Goal: Task Accomplishment & Management: Manage account settings

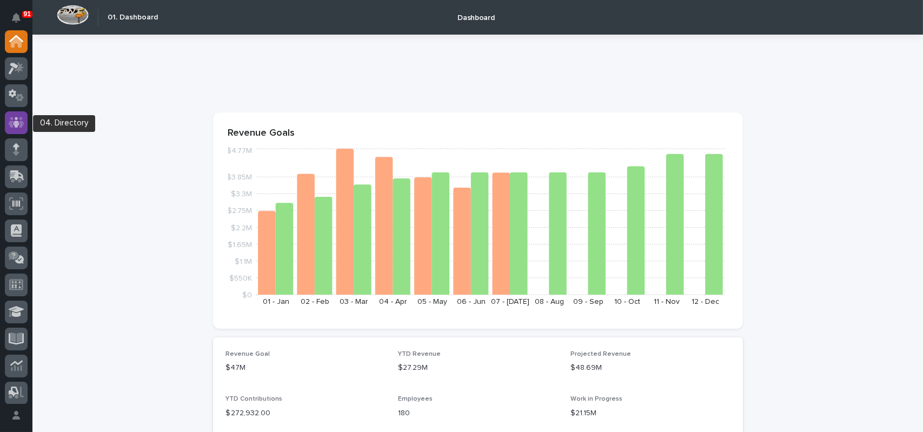
click at [12, 117] on icon at bounding box center [17, 122] width 16 height 11
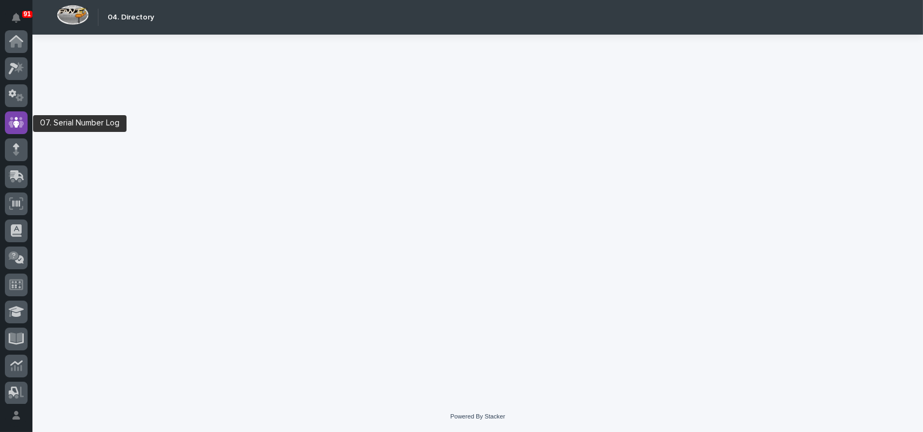
scroll to position [81, 0]
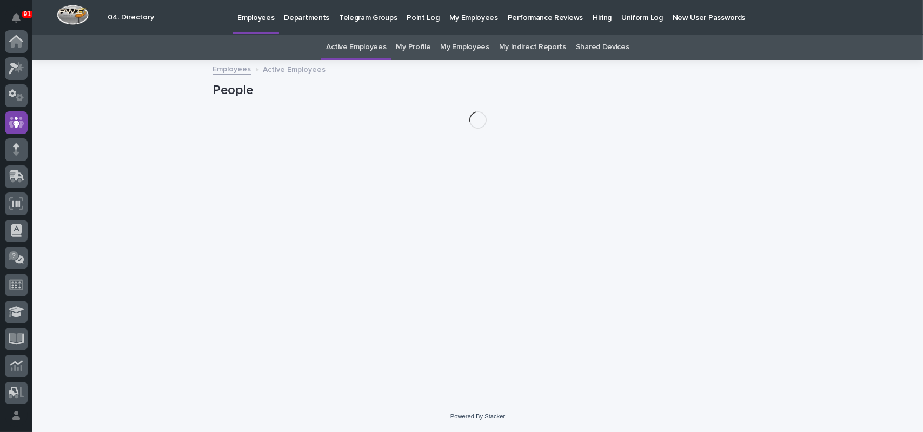
scroll to position [81, 0]
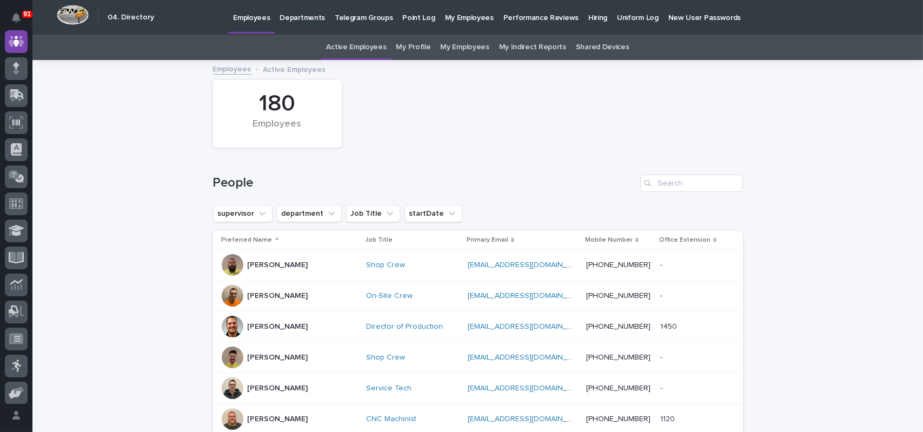
click at [402, 46] on link "My Profile" at bounding box center [413, 47] width 35 height 25
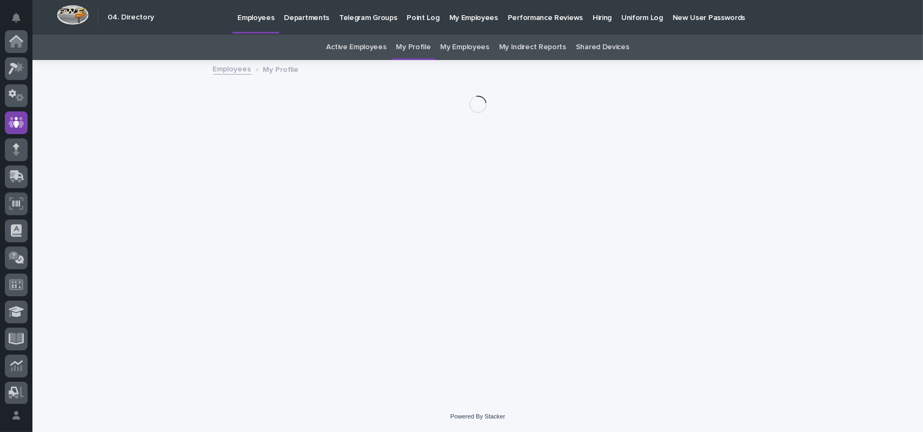
scroll to position [81, 0]
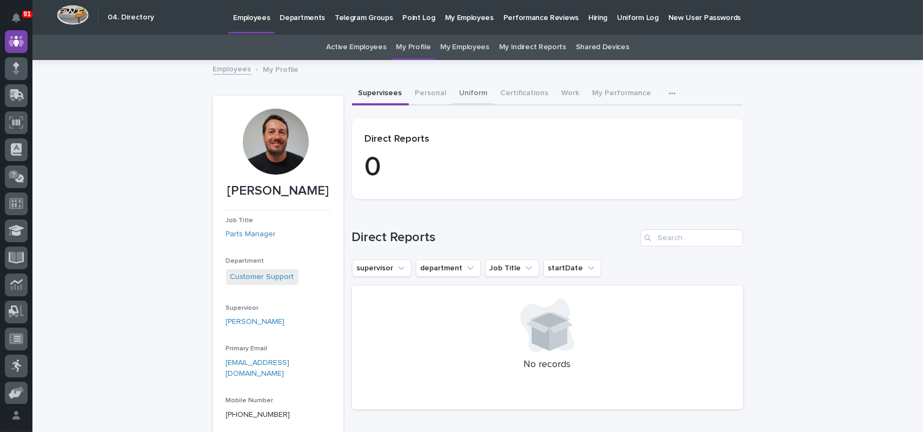
click at [453, 92] on button "Uniform" at bounding box center [473, 94] width 41 height 23
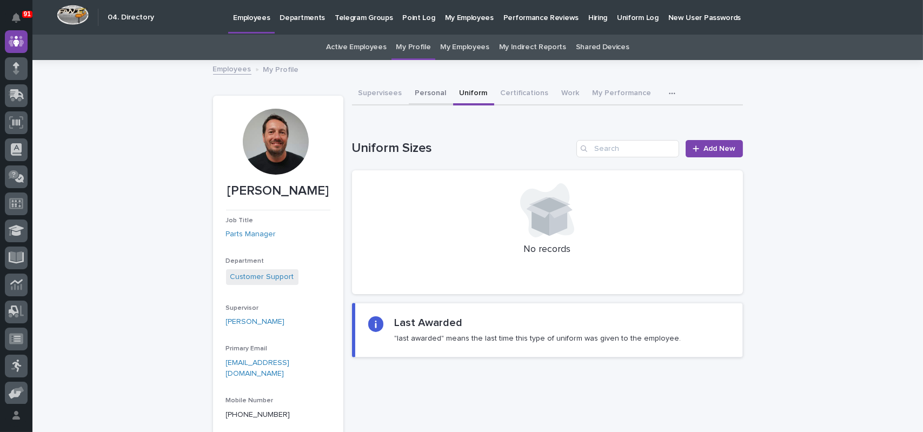
click at [410, 99] on button "Personal" at bounding box center [431, 94] width 44 height 23
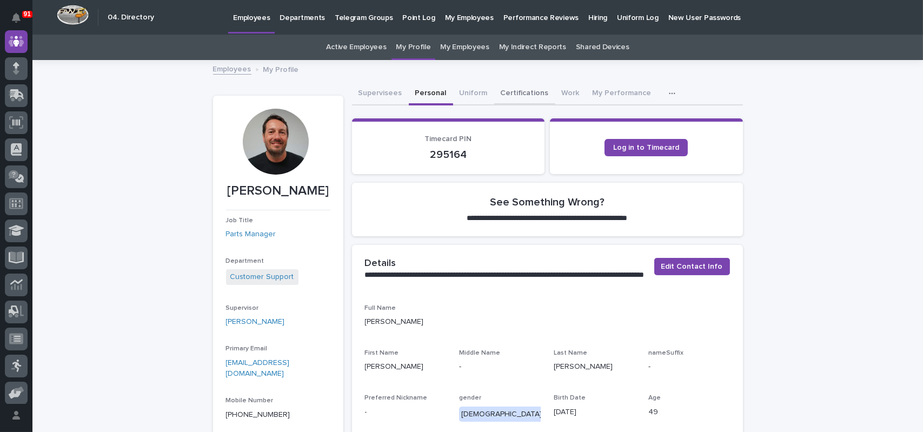
click at [518, 94] on button "Certifications" at bounding box center [524, 94] width 61 height 23
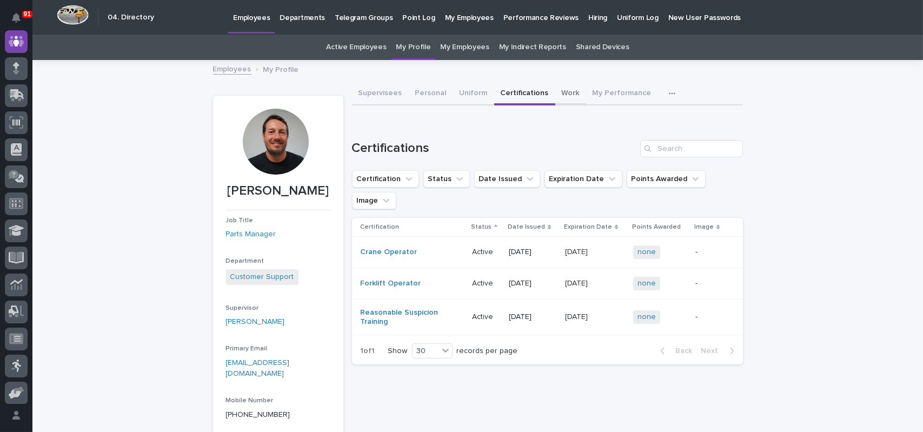
click at [563, 91] on button "Work" at bounding box center [570, 94] width 31 height 23
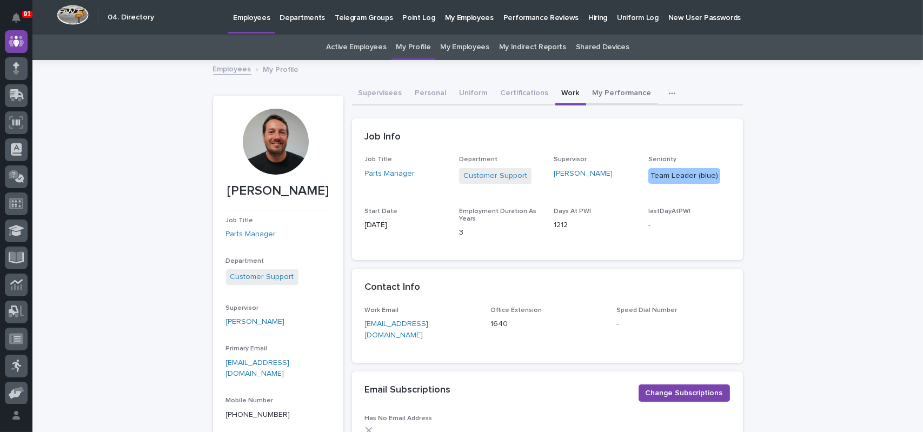
click at [603, 92] on button "My Performance" at bounding box center [622, 94] width 72 height 23
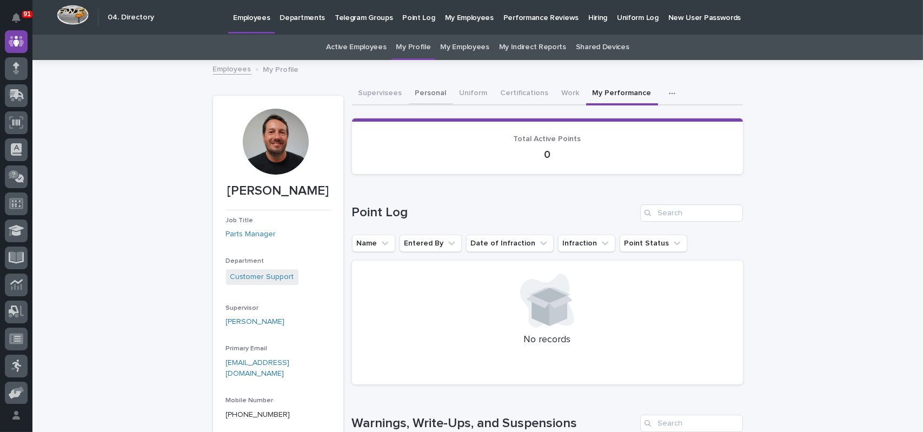
click at [429, 98] on button "Personal" at bounding box center [431, 94] width 44 height 23
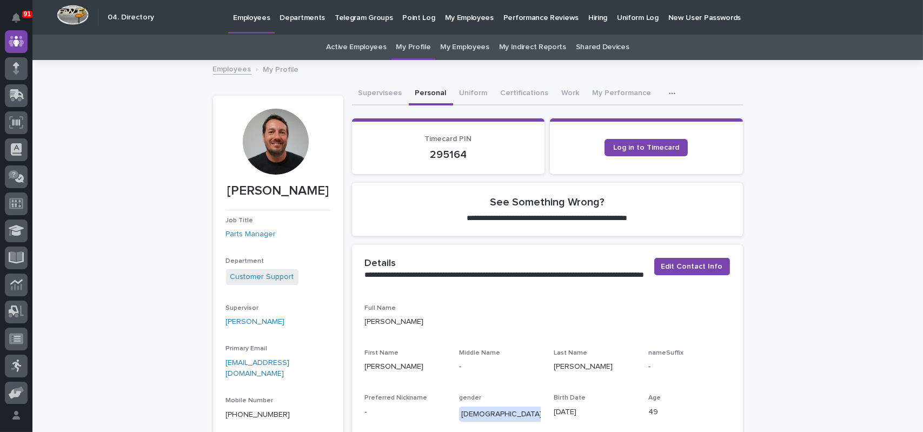
click at [467, 97] on button "Uniform" at bounding box center [473, 94] width 41 height 23
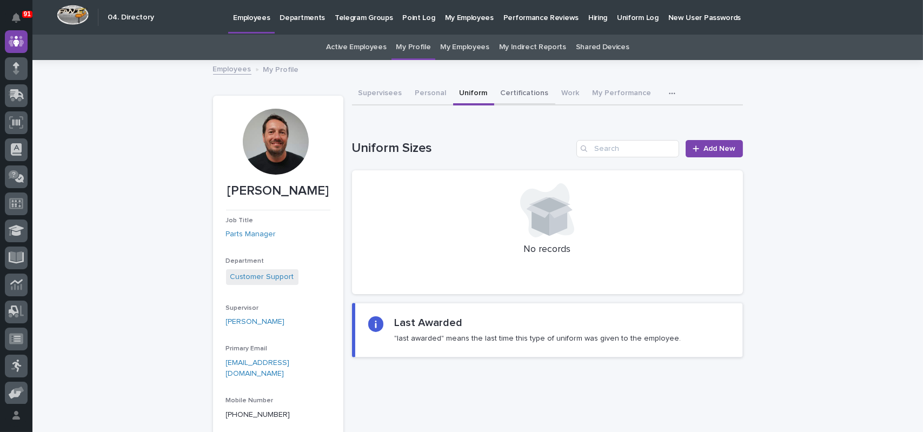
click at [503, 97] on button "Certifications" at bounding box center [524, 94] width 61 height 23
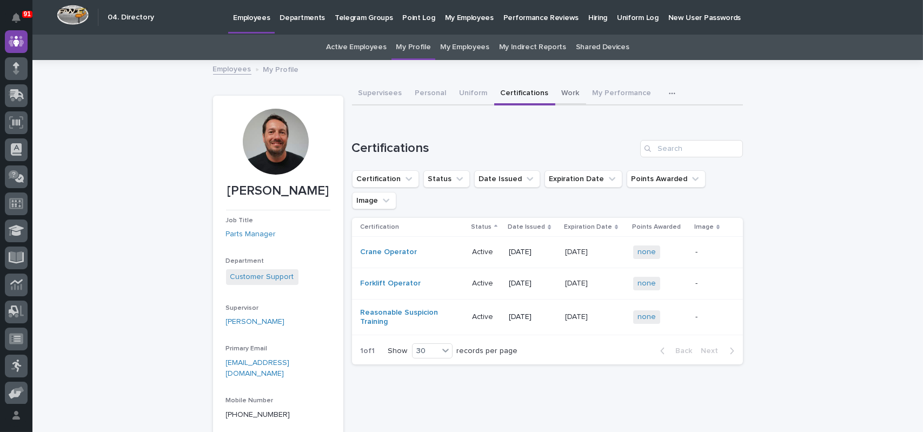
click at [557, 96] on button "Work" at bounding box center [570, 94] width 31 height 23
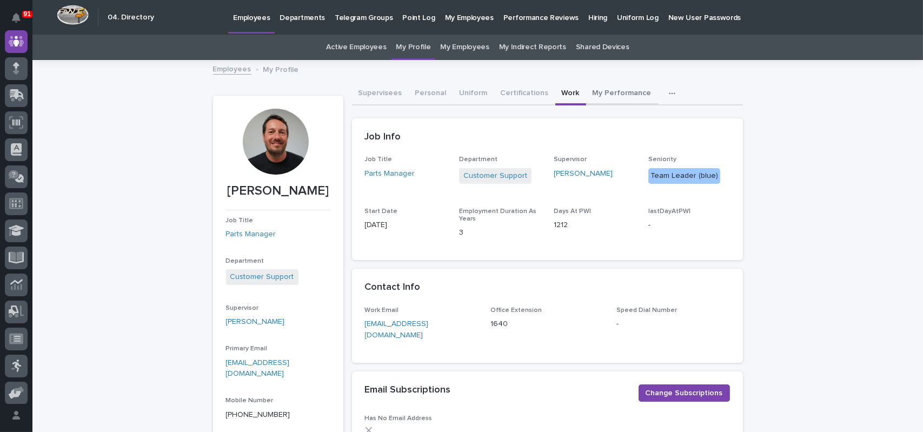
click at [610, 97] on button "My Performance" at bounding box center [622, 94] width 72 height 23
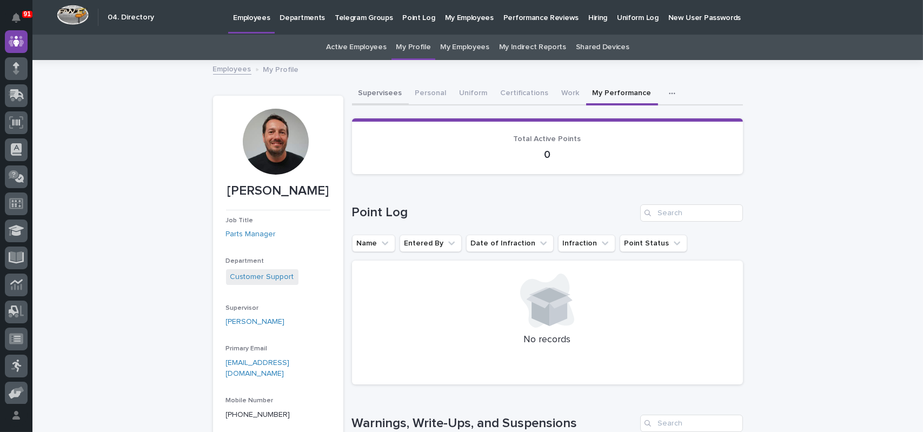
click at [390, 92] on button "Supervisees" at bounding box center [380, 94] width 57 height 23
